Goal: Task Accomplishment & Management: Complete application form

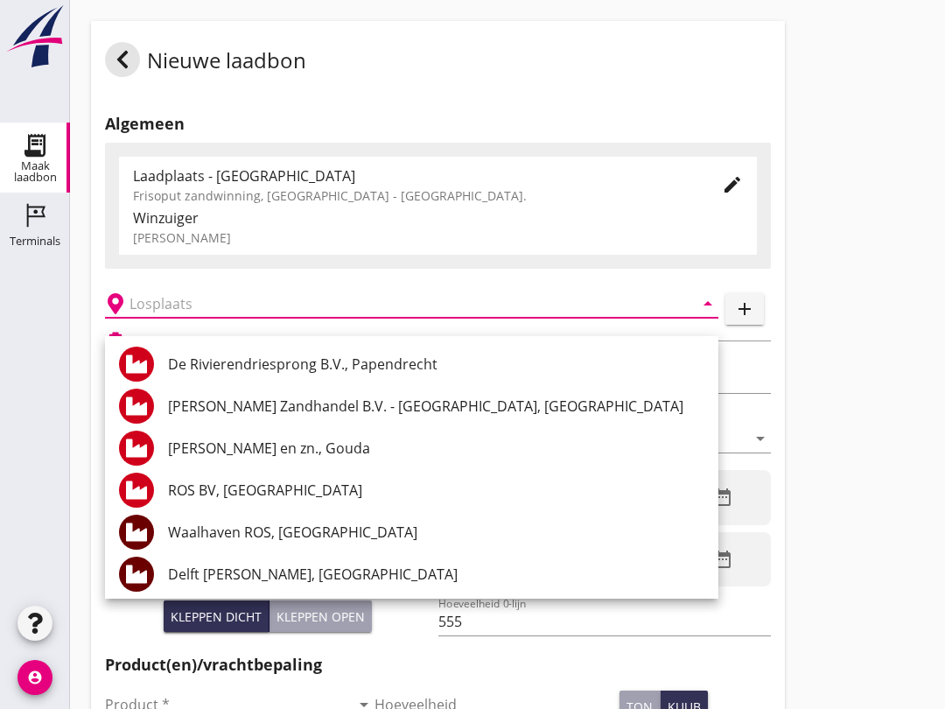
scroll to position [840, 0]
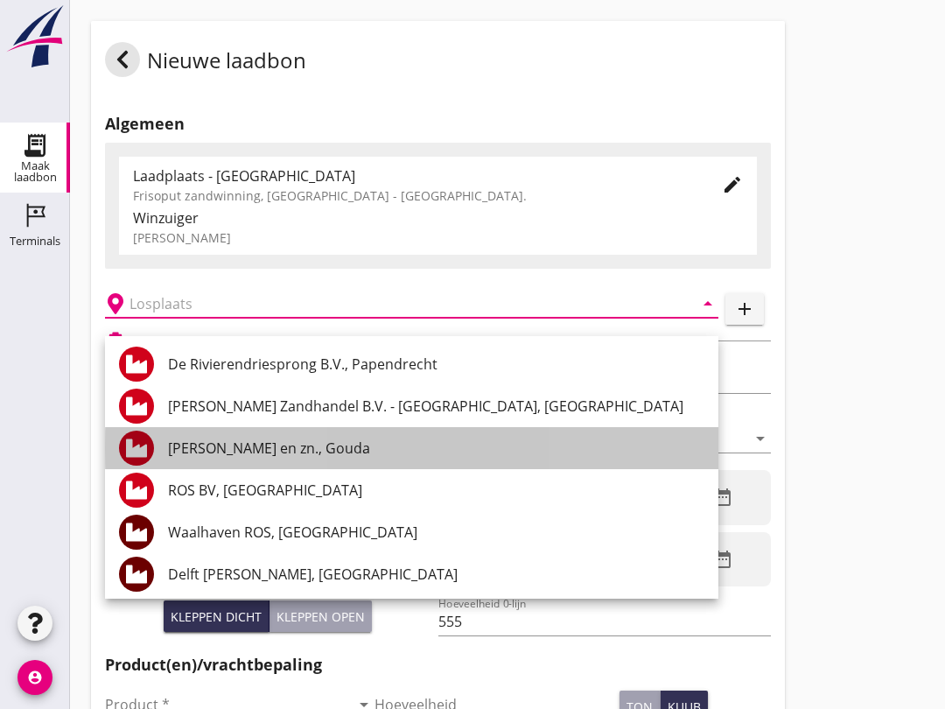
click at [296, 439] on div "[PERSON_NAME] en zn., Gouda" at bounding box center [436, 448] width 537 height 21
type input "[PERSON_NAME] en zn., Gouda"
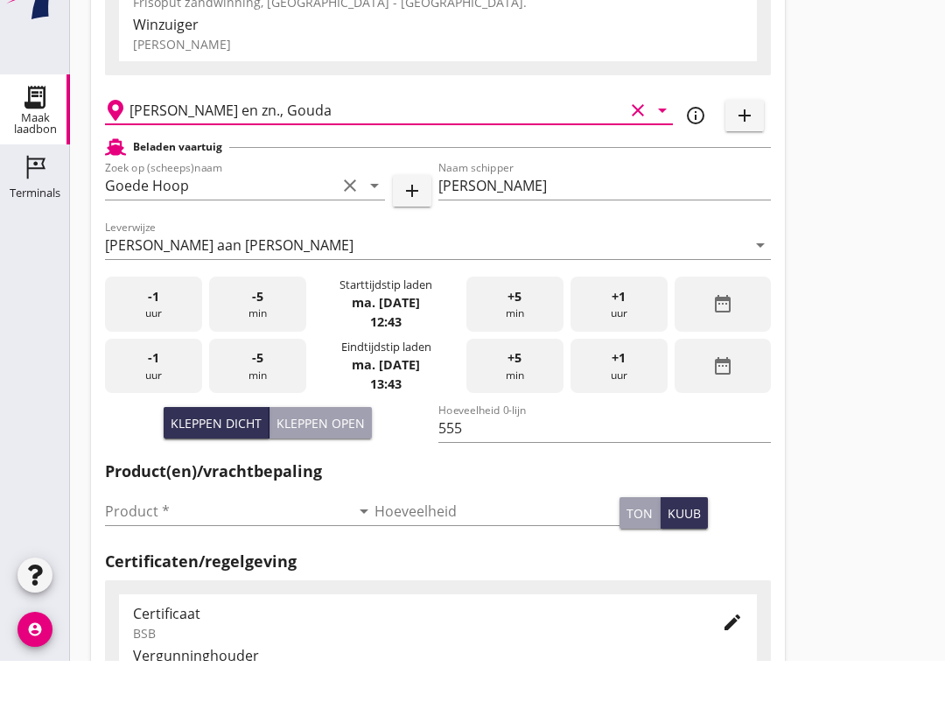
scroll to position [146, 0]
click at [206, 534] on div "Product * arrow_drop_down" at bounding box center [240, 562] width 270 height 56
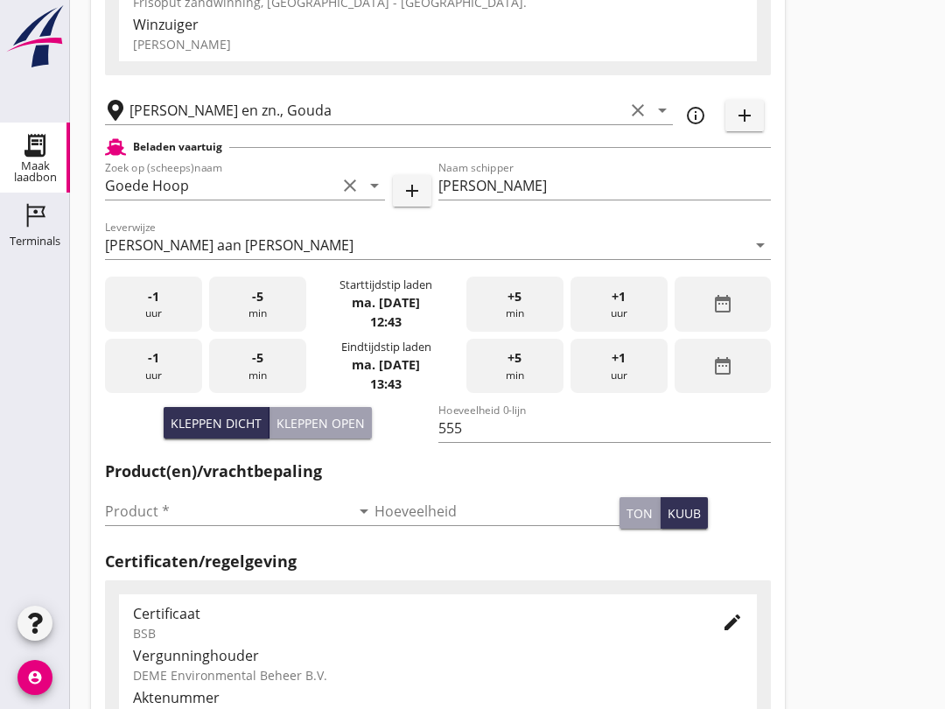
click at [206, 524] on input "Product *" at bounding box center [227, 511] width 245 height 28
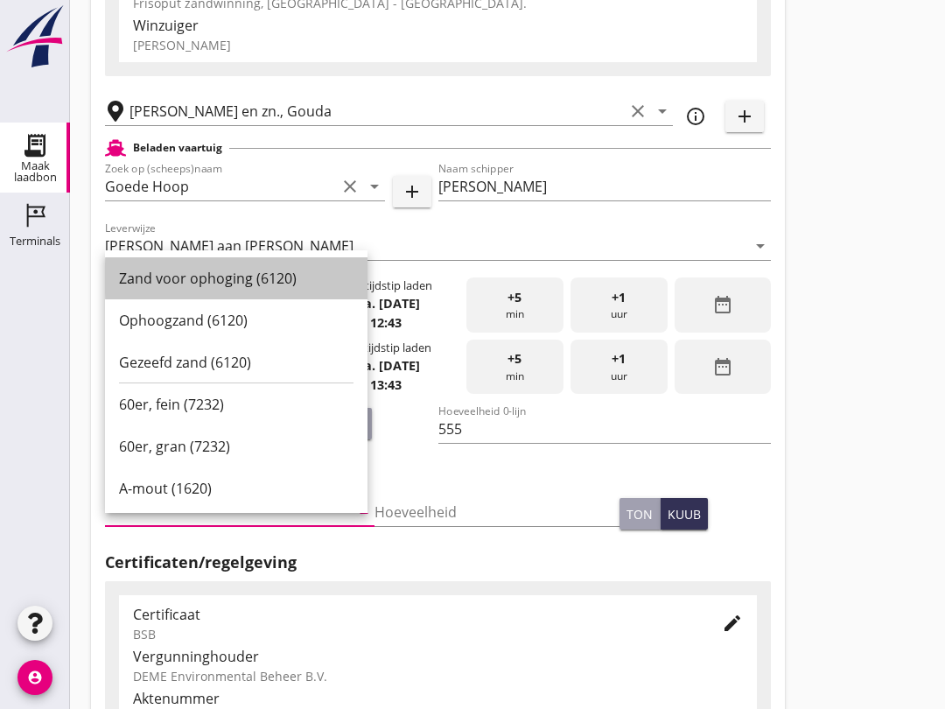
click at [269, 285] on div "Zand voor ophoging (6120)" at bounding box center [236, 278] width 235 height 21
type input "Zand voor ophoging (6120)"
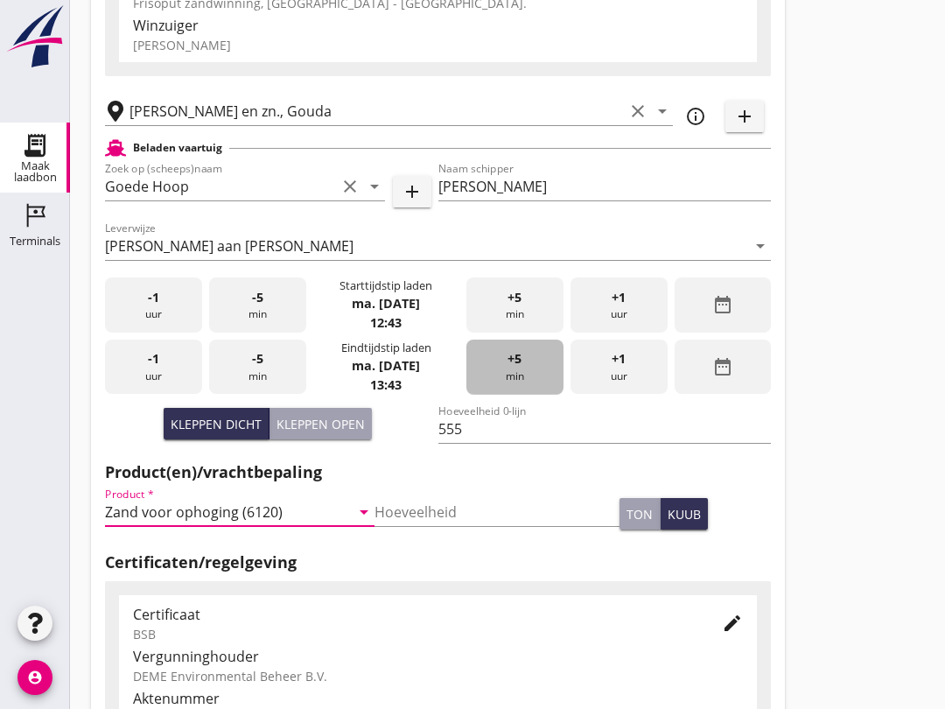
click at [528, 380] on div "+5 min" at bounding box center [515, 367] width 97 height 55
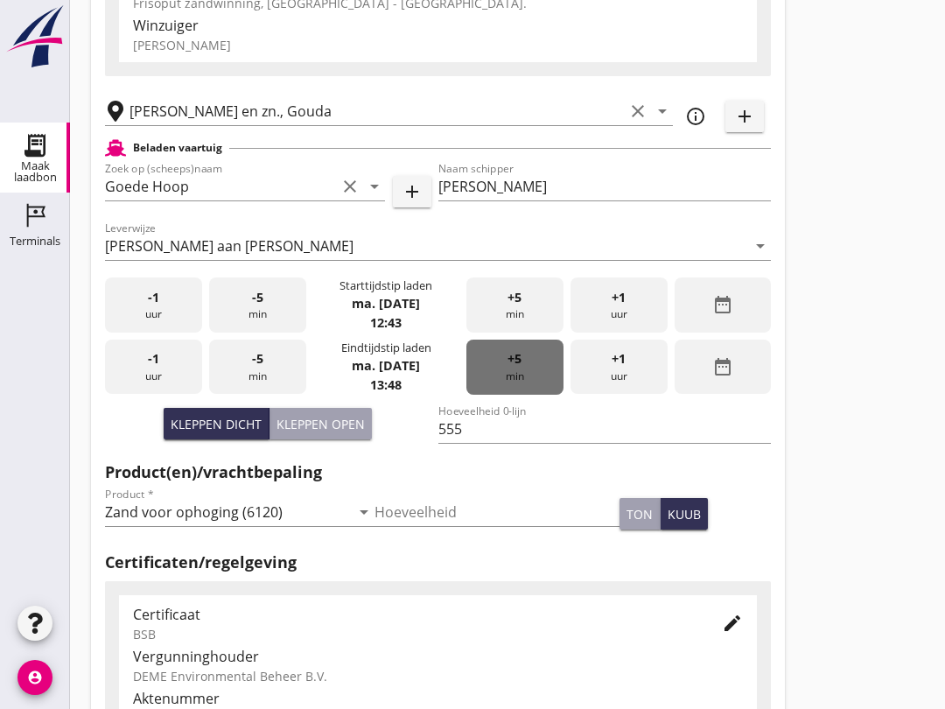
click at [512, 386] on div "+5 min" at bounding box center [515, 367] width 97 height 55
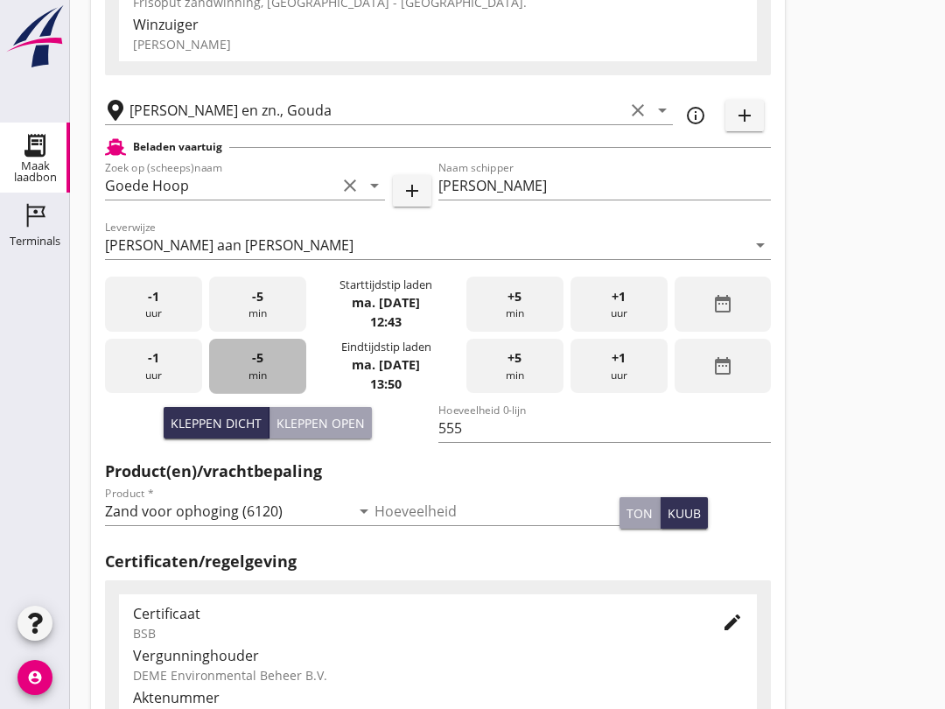
click at [273, 390] on div "-5 min" at bounding box center [257, 366] width 97 height 55
click at [278, 389] on div "-5 min" at bounding box center [257, 366] width 97 height 55
click at [291, 386] on div "-5 min" at bounding box center [257, 366] width 97 height 55
click at [285, 394] on div "-5 min" at bounding box center [257, 366] width 97 height 55
click at [286, 394] on div "-5 min" at bounding box center [257, 366] width 97 height 55
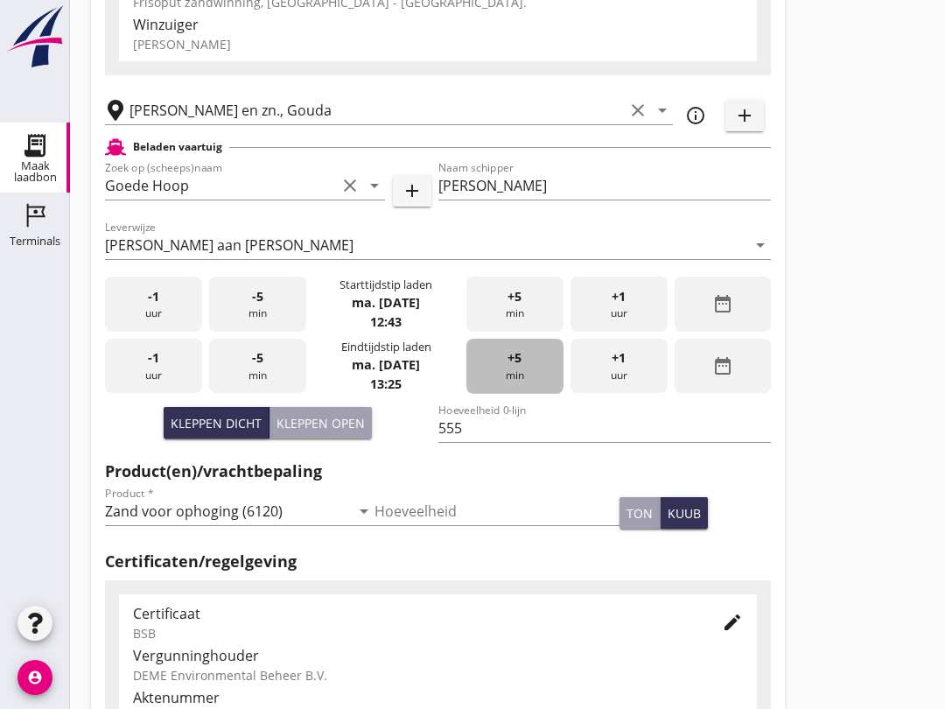
click at [516, 368] on span "+5" at bounding box center [515, 357] width 14 height 19
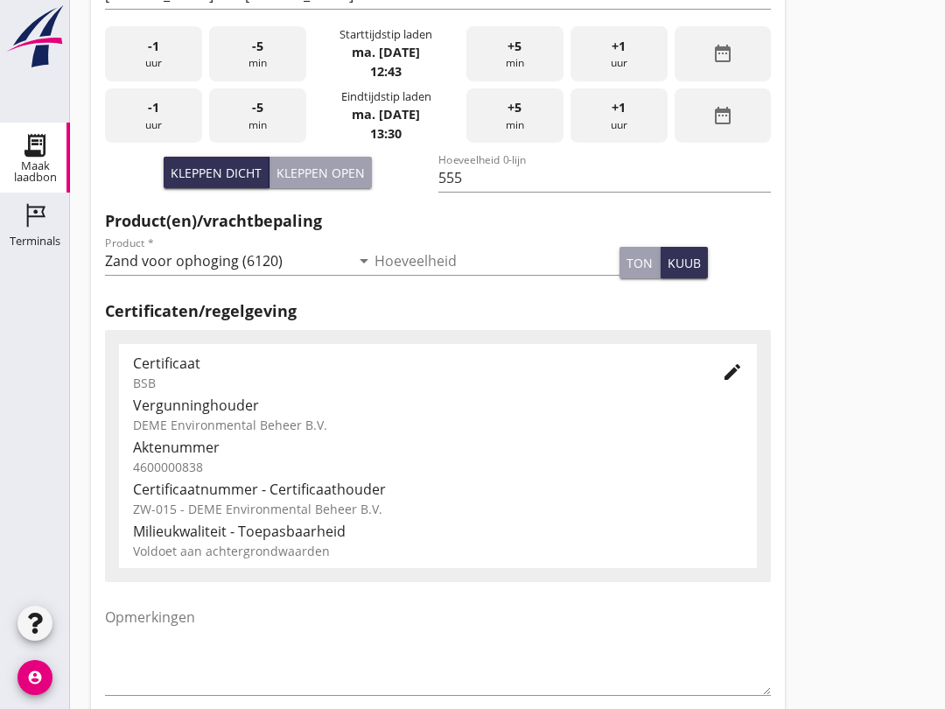
scroll to position [557, 0]
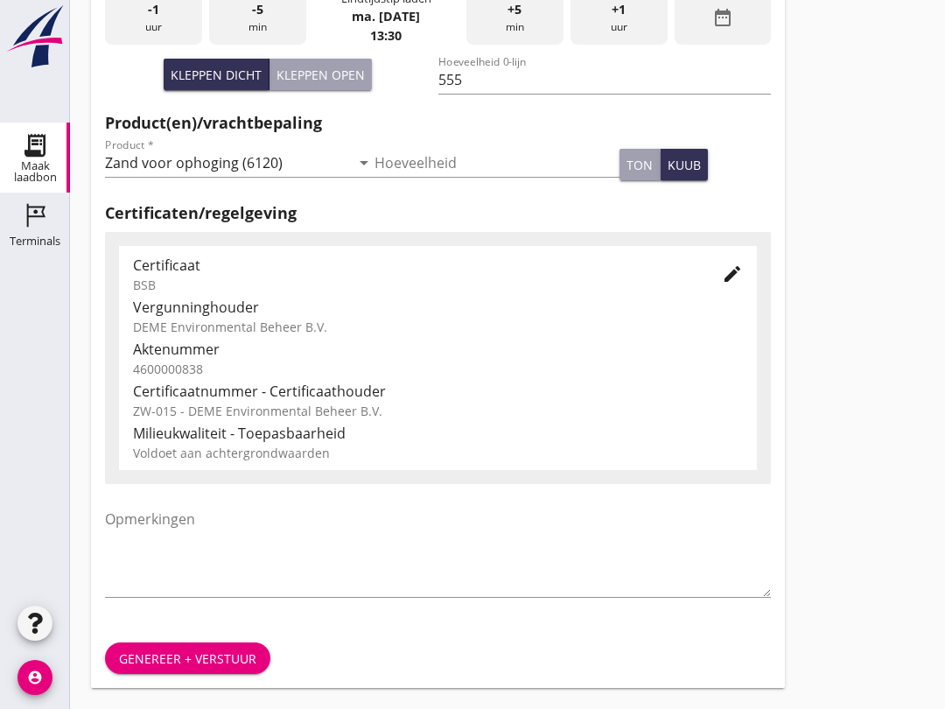
click at [217, 652] on div "Genereer + verstuur" at bounding box center [187, 659] width 137 height 18
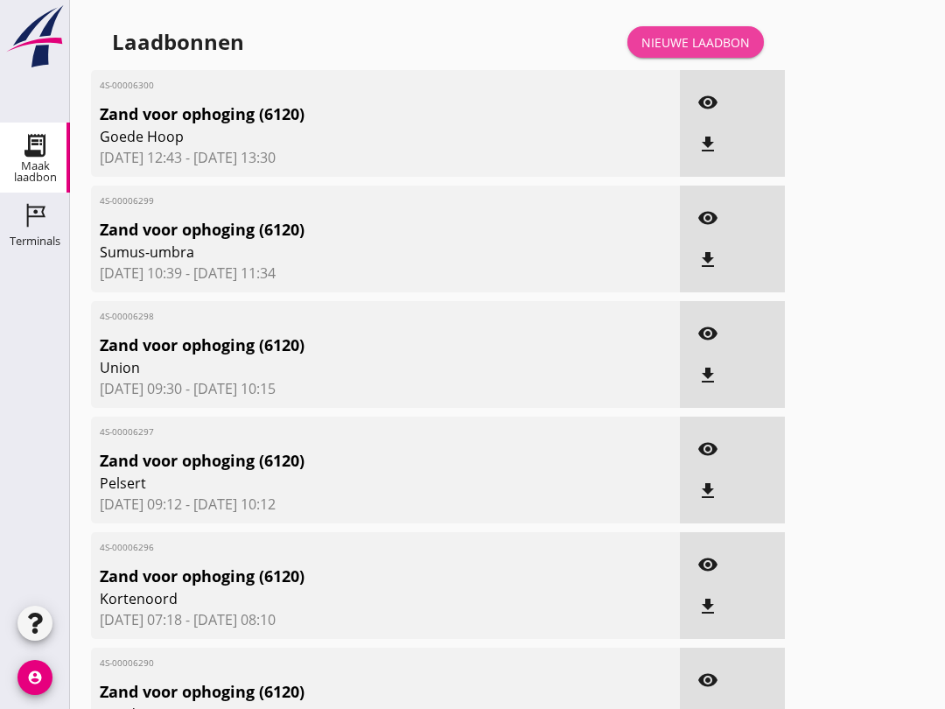
click at [710, 51] on div "Nieuwe laadbon" at bounding box center [696, 42] width 109 height 18
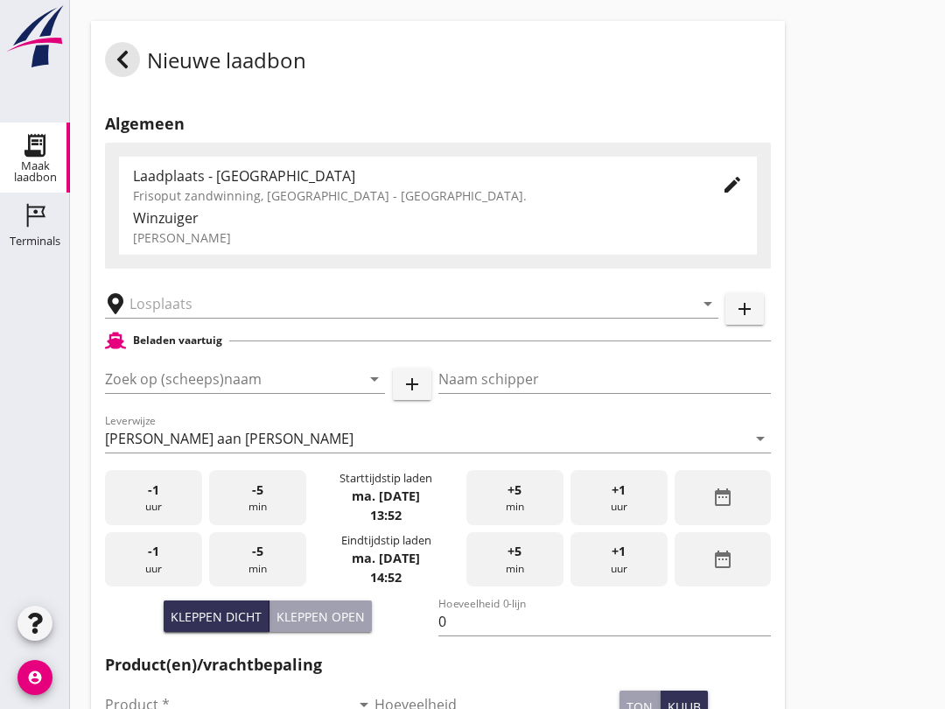
click at [204, 446] on div "[PERSON_NAME] aan [PERSON_NAME]" at bounding box center [229, 439] width 249 height 16
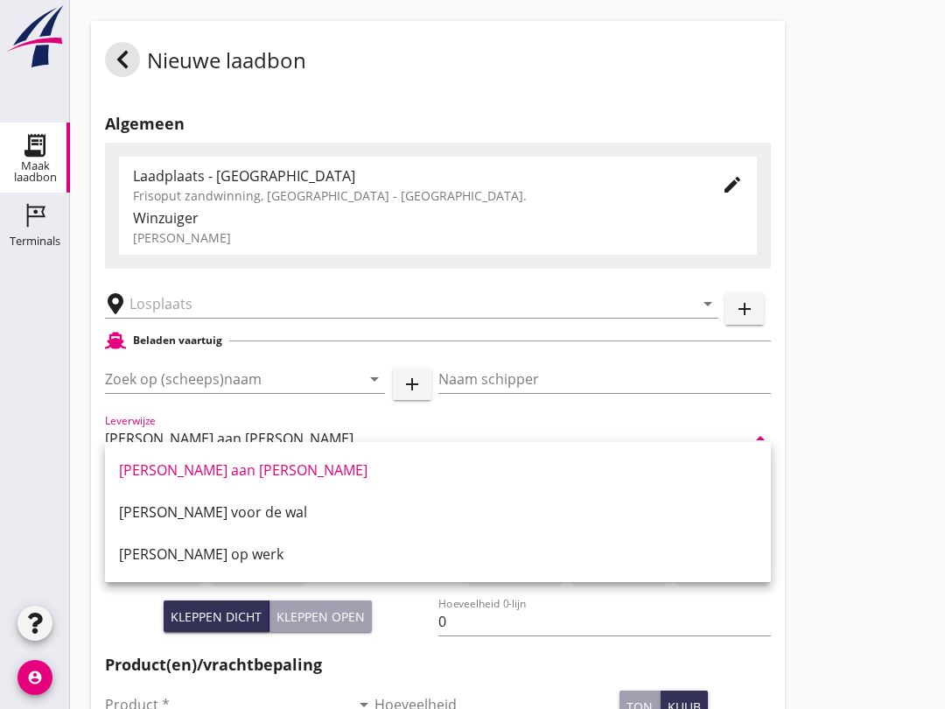
click at [202, 393] on input "Zoek op (scheeps)naam" at bounding box center [220, 379] width 231 height 28
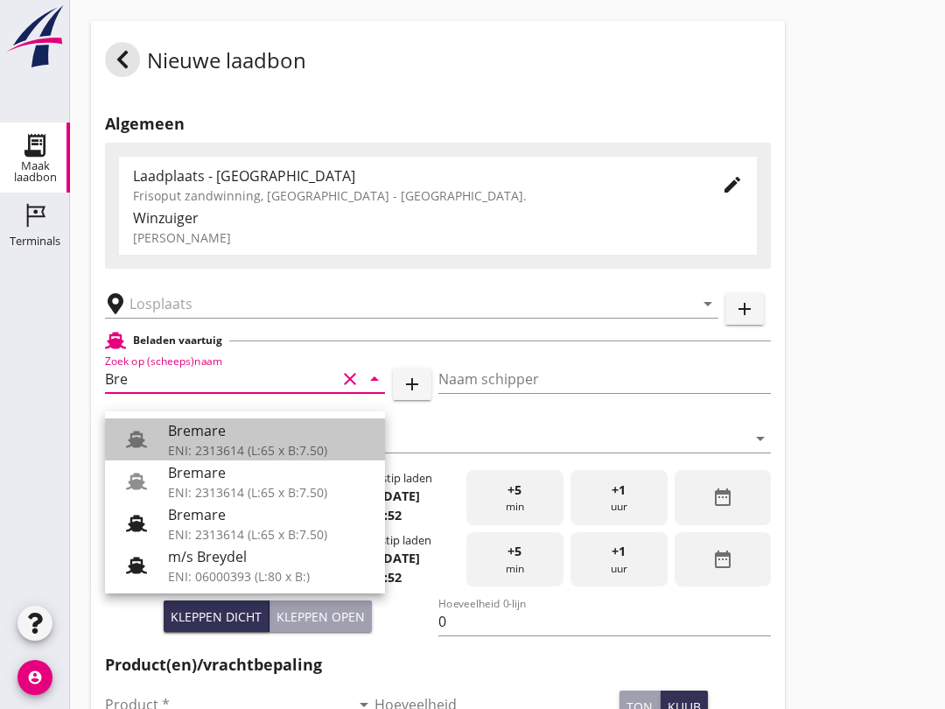
click at [267, 442] on div "ENI: 2313614 (L:65 x B:7.50)" at bounding box center [269, 450] width 203 height 18
type input "Bremare"
type input "[PERSON_NAME]"
type input "429"
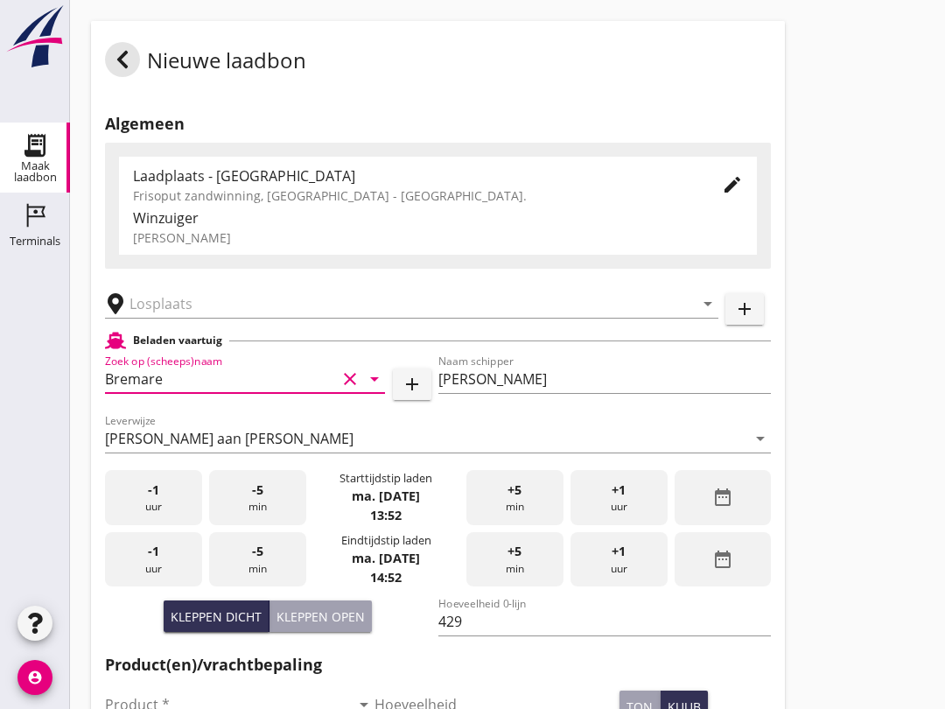
click at [267, 318] on input "text" at bounding box center [400, 304] width 540 height 28
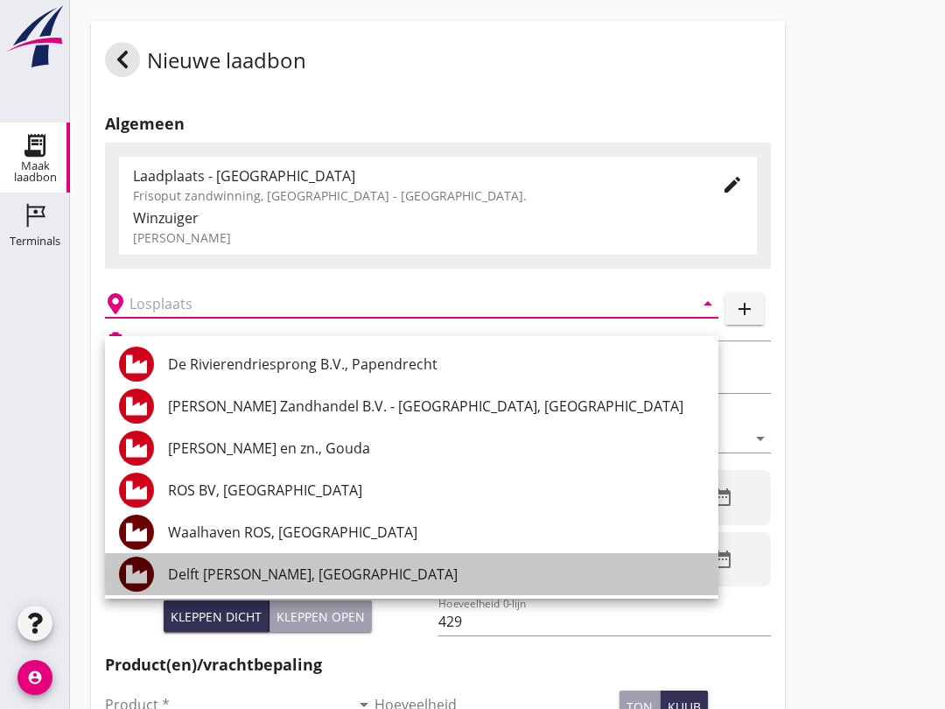
click at [316, 569] on div "Delft [PERSON_NAME], [GEOGRAPHIC_DATA]" at bounding box center [436, 574] width 537 height 21
type input "Delft [PERSON_NAME], [GEOGRAPHIC_DATA]"
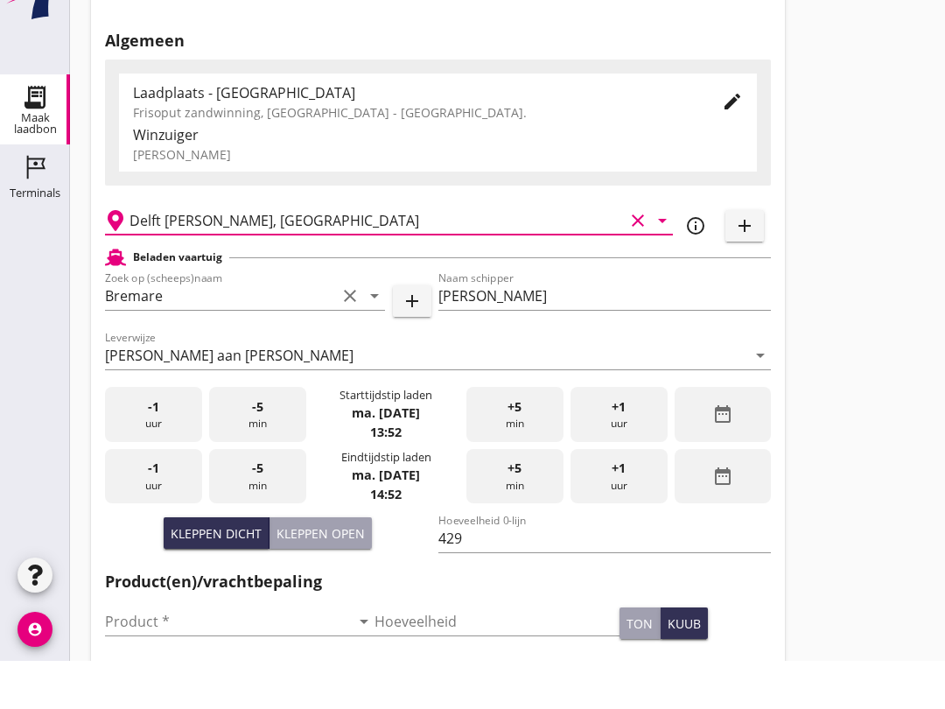
scroll to position [111, 0]
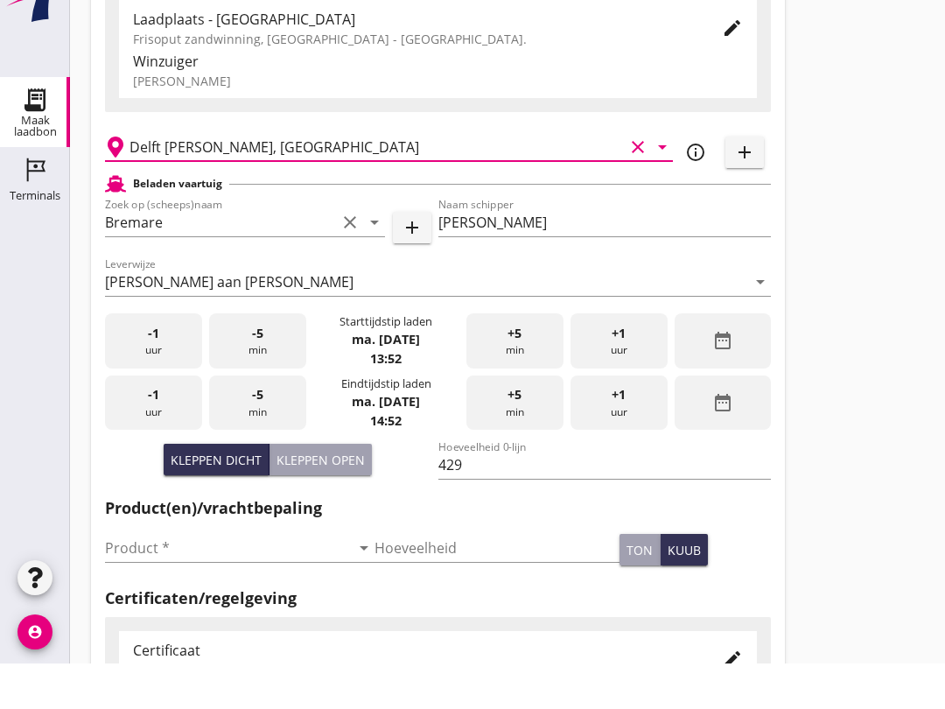
click at [230, 580] on input "Product *" at bounding box center [227, 594] width 245 height 28
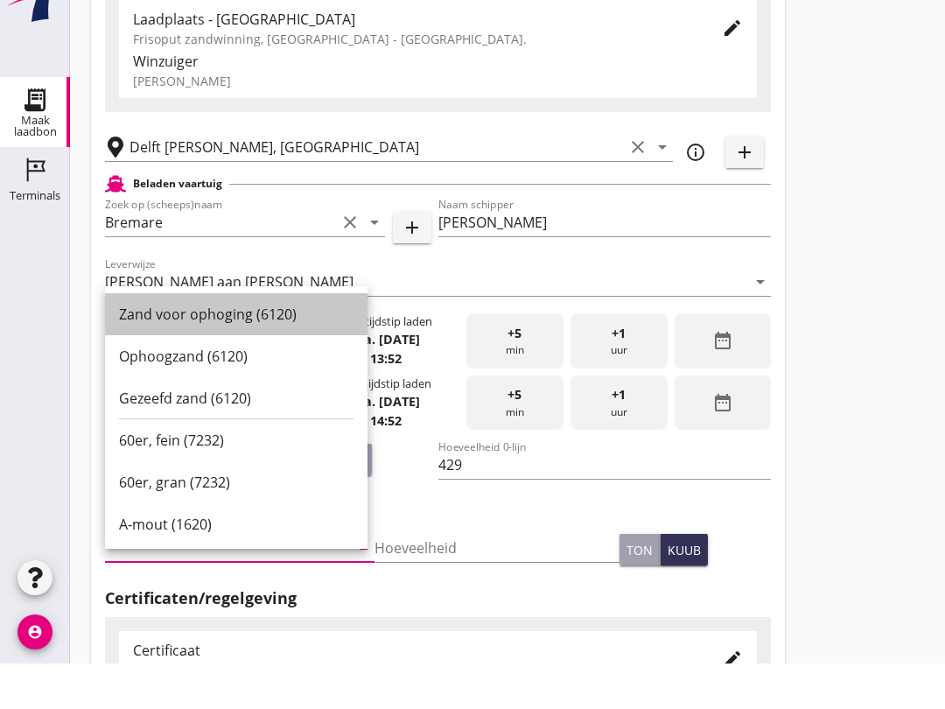
click at [283, 349] on div "Zand voor ophoging (6120)" at bounding box center [236, 359] width 235 height 21
type input "Zand voor ophoging (6120)"
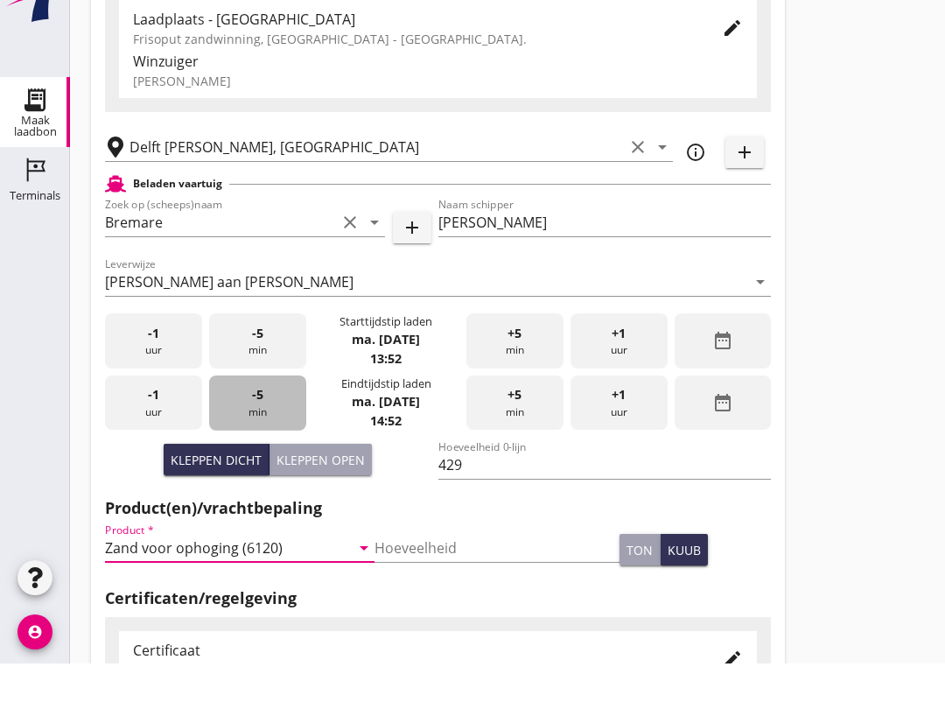
click at [278, 421] on div "-5 min" at bounding box center [257, 448] width 97 height 55
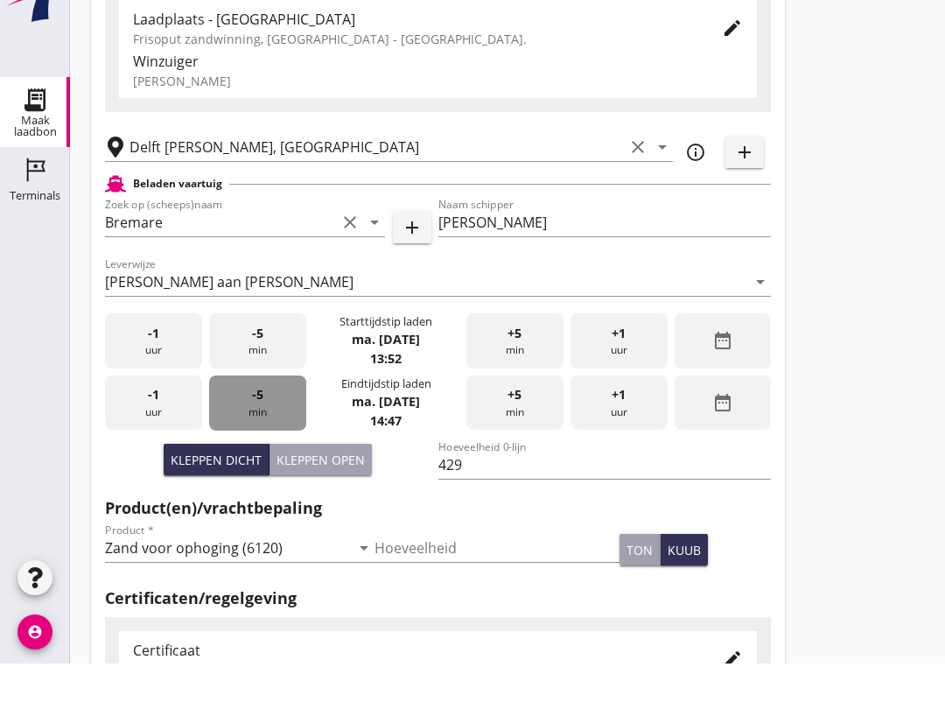
click at [271, 430] on div "-5 min" at bounding box center [257, 448] width 97 height 55
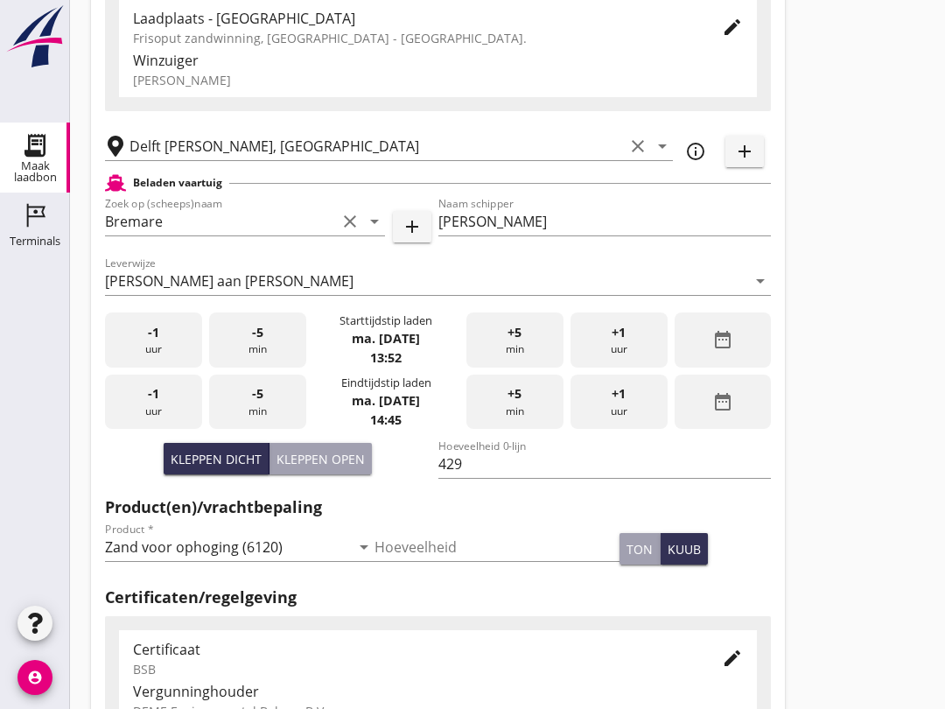
click at [285, 430] on div "-5 min" at bounding box center [257, 402] width 97 height 55
click at [285, 429] on div "-5 min" at bounding box center [257, 402] width 97 height 55
